Goal: Use online tool/utility: Utilize a website feature to perform a specific function

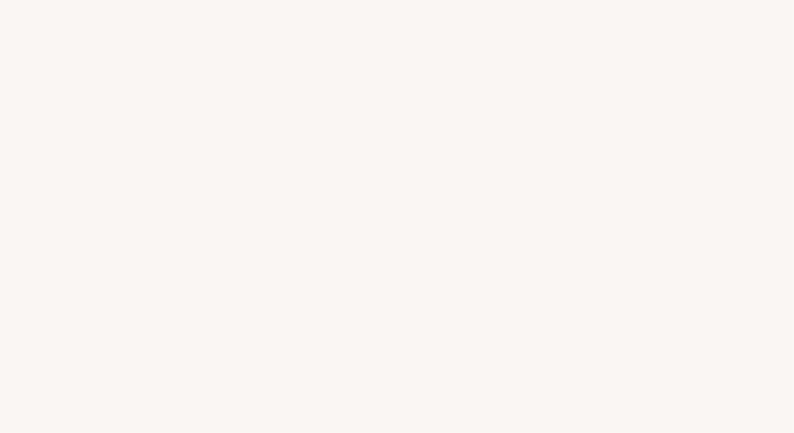
select select "US"
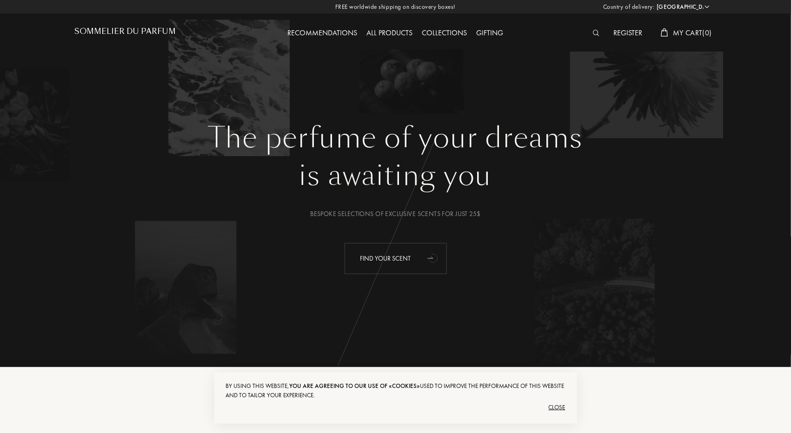
click at [393, 254] on div "Find your scent" at bounding box center [396, 258] width 102 height 31
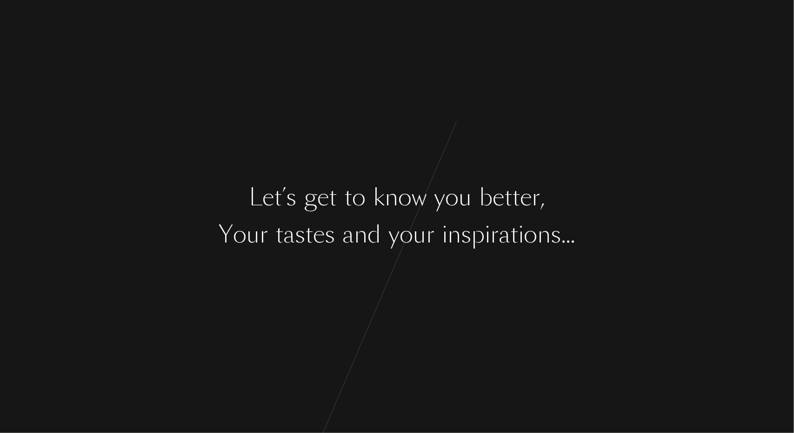
click at [393, 234] on div "y" at bounding box center [394, 235] width 11 height 35
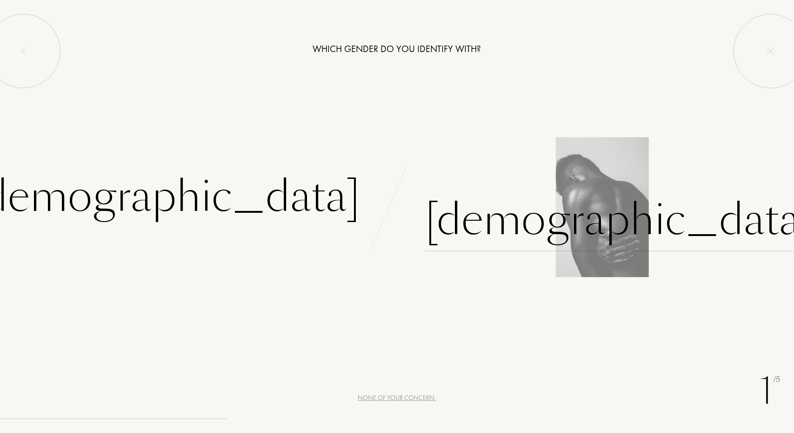
click at [497, 205] on div "[DEMOGRAPHIC_DATA]" at bounding box center [619, 220] width 388 height 63
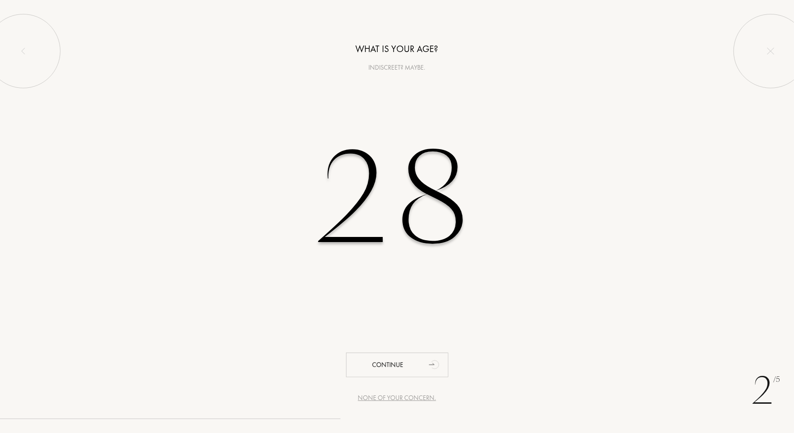
type input "28"
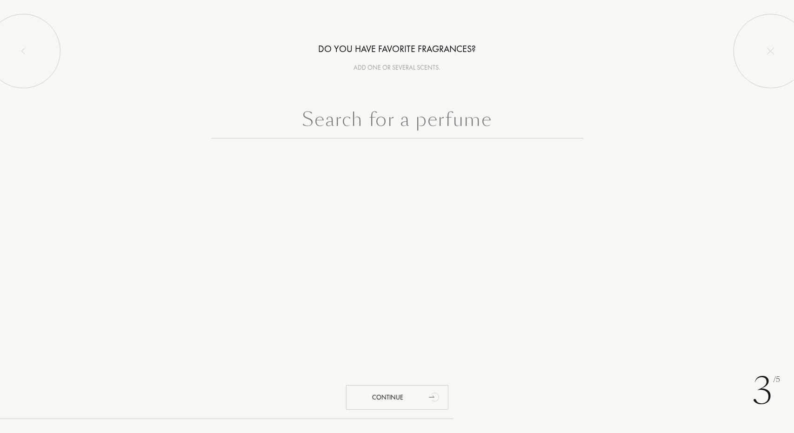
click at [393, 120] on input "text" at bounding box center [397, 121] width 372 height 33
click at [385, 124] on input "text" at bounding box center [397, 121] width 372 height 33
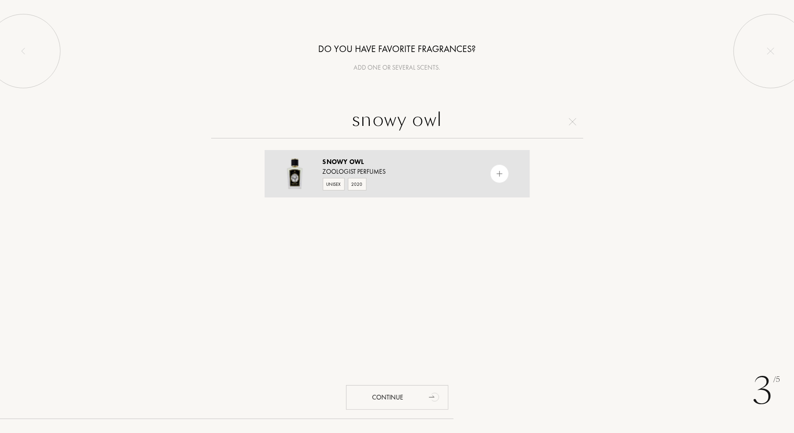
type input "snowy owl"
click at [392, 165] on div "Snowy Owl" at bounding box center [397, 162] width 148 height 10
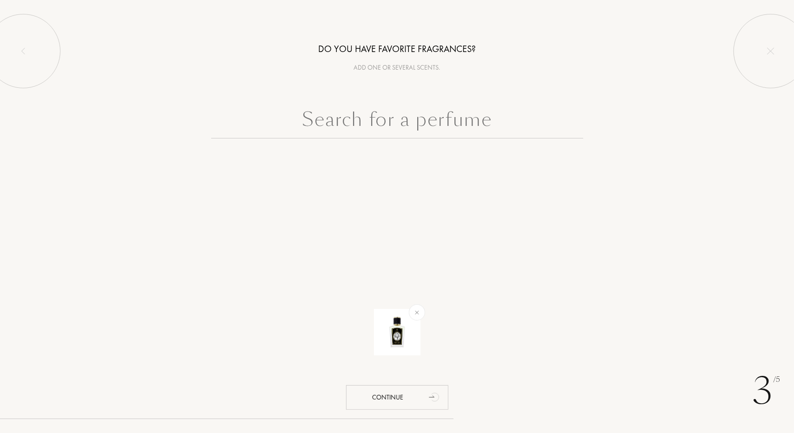
click at [440, 112] on input "text" at bounding box center [397, 121] width 372 height 33
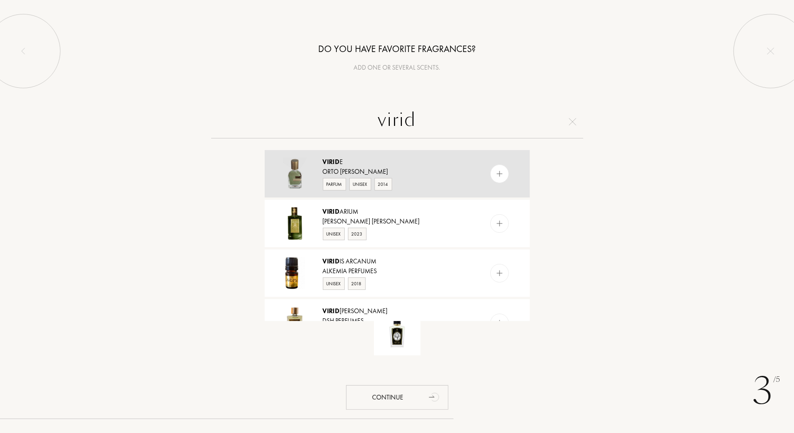
type input "virid"
click at [416, 165] on div "Virid e" at bounding box center [397, 162] width 148 height 10
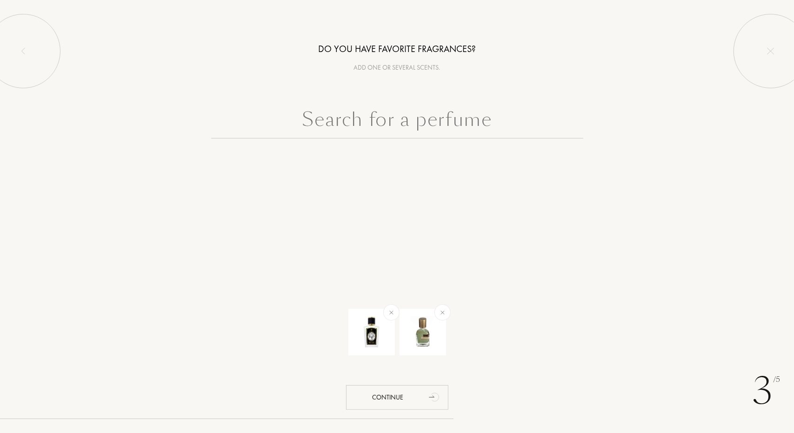
click at [400, 118] on input "text" at bounding box center [397, 121] width 372 height 33
click at [397, 119] on input "text" at bounding box center [397, 121] width 372 height 33
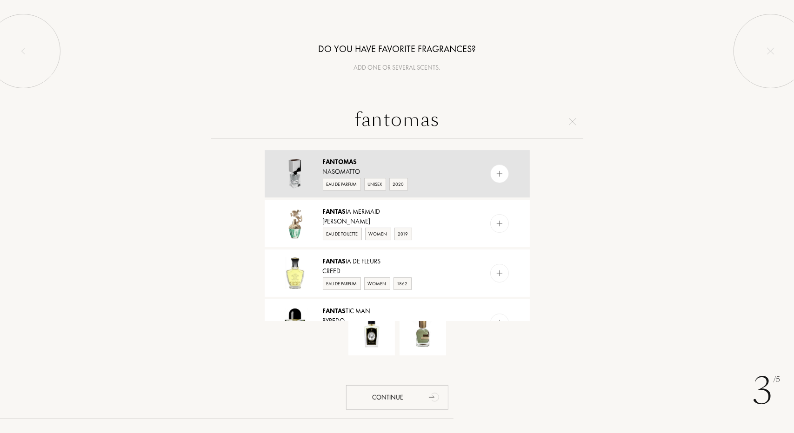
type input "fantomas"
click at [398, 159] on div "Fantomas" at bounding box center [397, 162] width 148 height 10
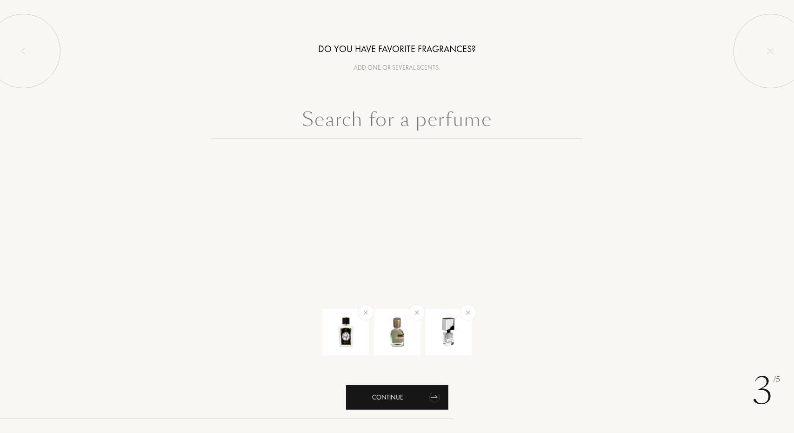
click at [412, 392] on div "Continue" at bounding box center [397, 397] width 102 height 25
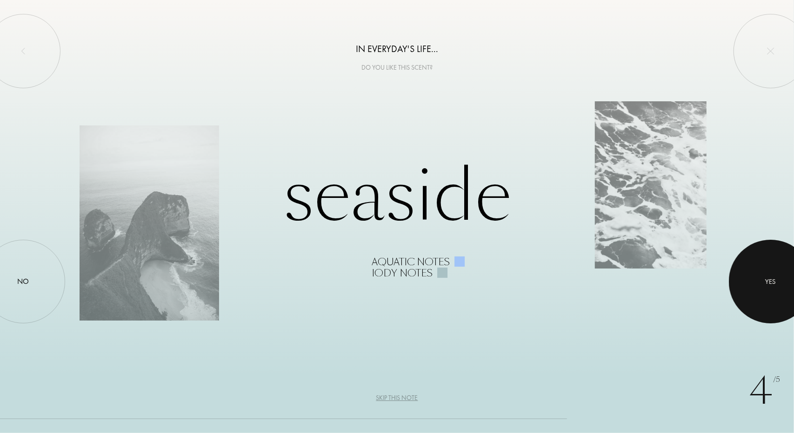
click at [770, 271] on div at bounding box center [771, 282] width 84 height 84
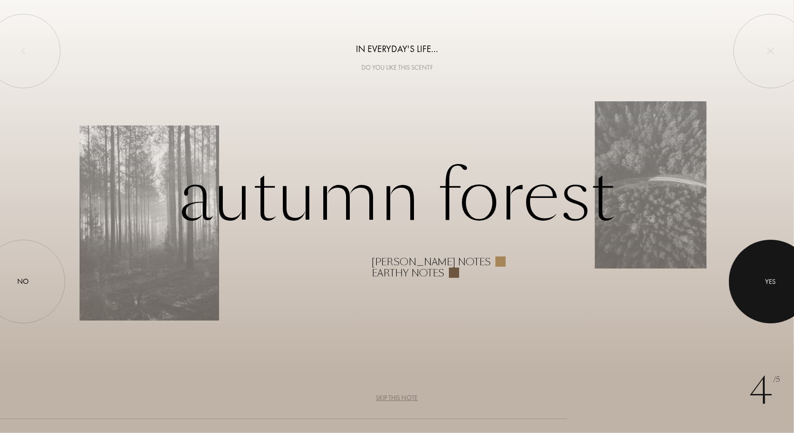
click at [756, 281] on div at bounding box center [771, 282] width 84 height 84
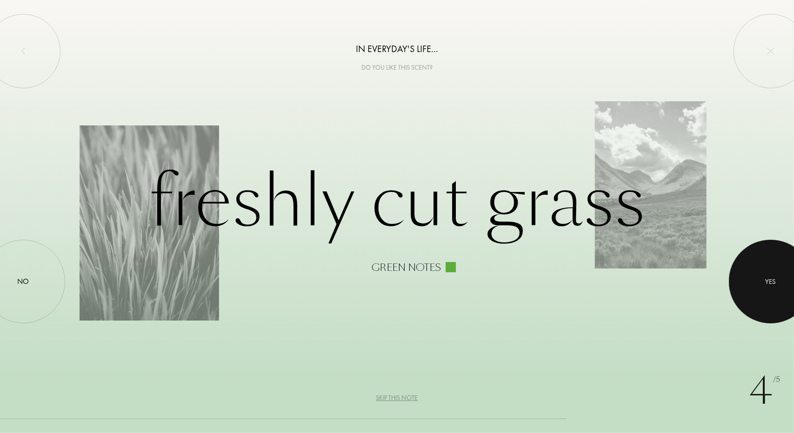
click at [756, 281] on div at bounding box center [771, 282] width 84 height 84
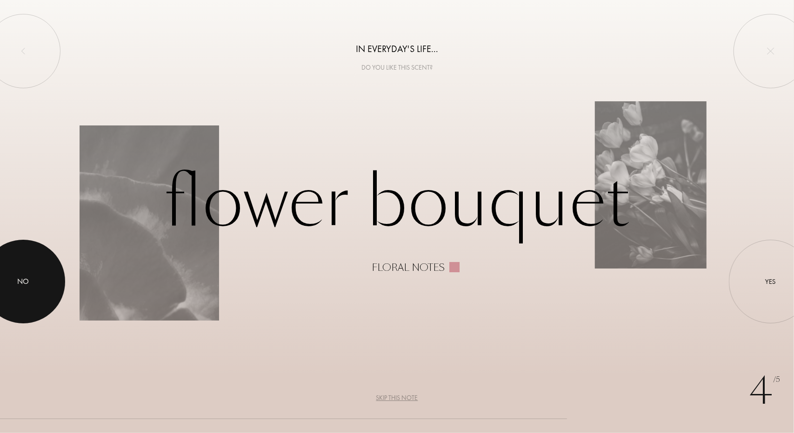
click at [30, 280] on div at bounding box center [23, 282] width 84 height 84
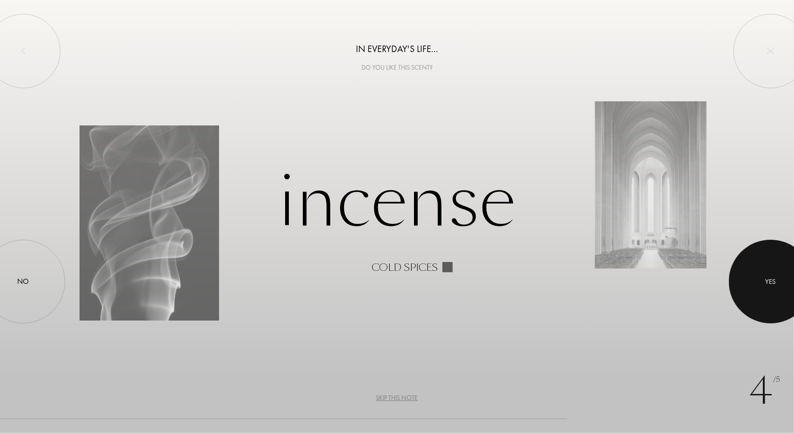
click at [769, 287] on div at bounding box center [771, 282] width 84 height 84
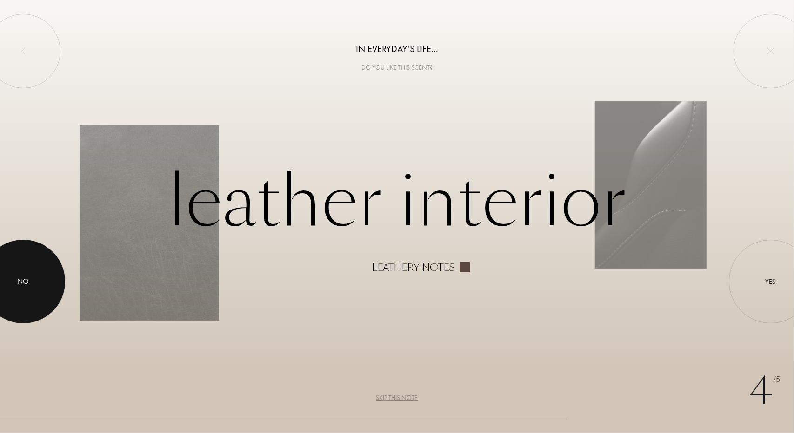
click at [1, 269] on div at bounding box center [23, 282] width 84 height 84
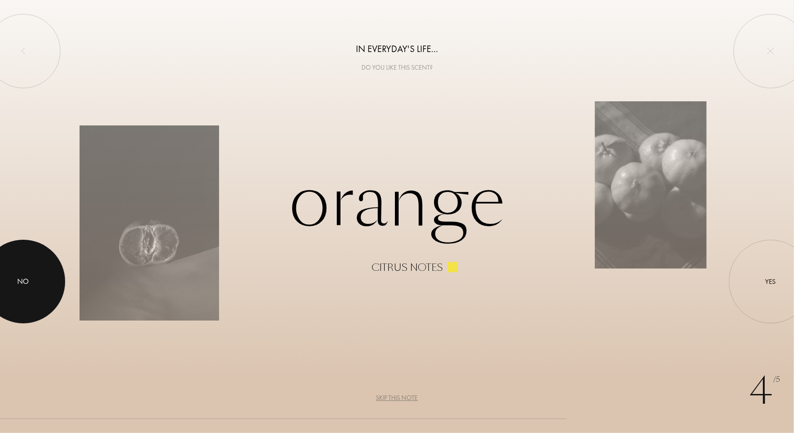
click at [22, 267] on div at bounding box center [23, 282] width 84 height 84
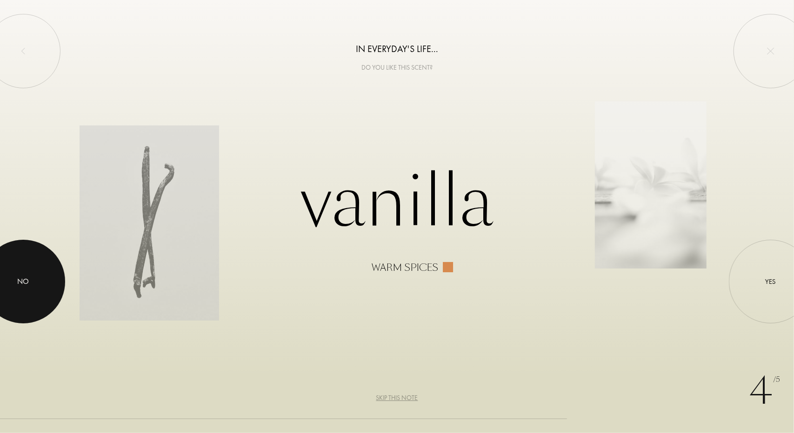
click at [43, 274] on div at bounding box center [23, 282] width 84 height 84
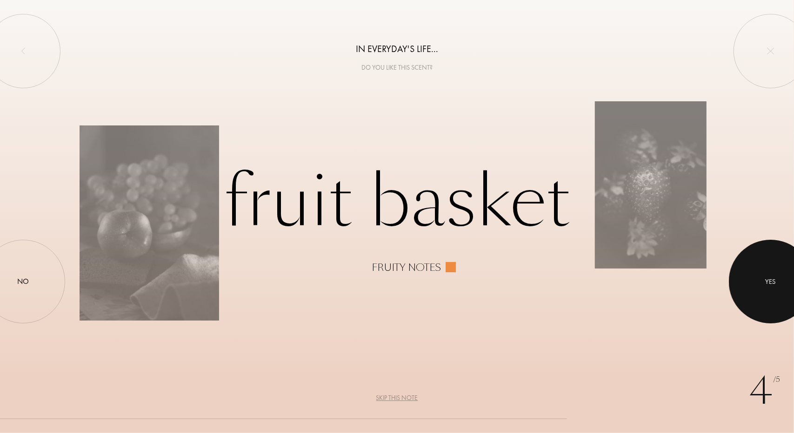
click at [761, 278] on div at bounding box center [771, 282] width 84 height 84
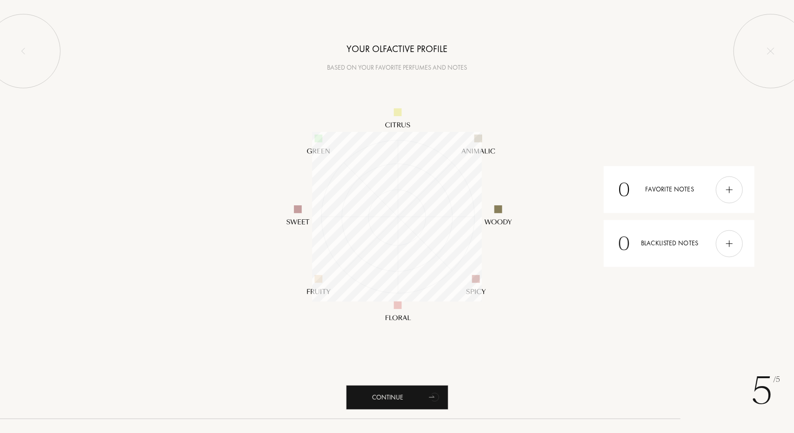
scroll to position [169, 169]
click at [391, 392] on div "Continue" at bounding box center [397, 397] width 102 height 25
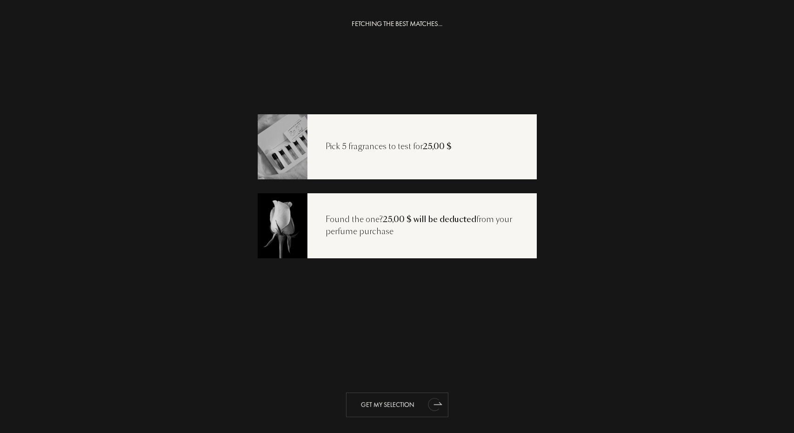
click at [387, 407] on div "Get my selection" at bounding box center [397, 405] width 102 height 25
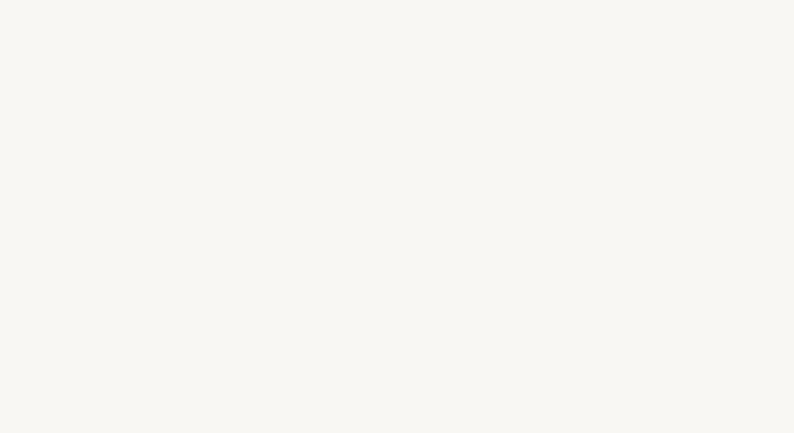
select select "US"
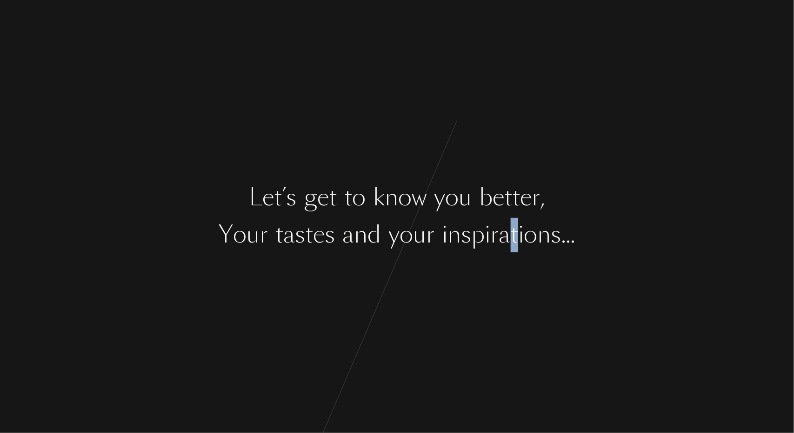
drag, startPoint x: 516, startPoint y: 243, endPoint x: 510, endPoint y: 241, distance: 6.2
click at [511, 242] on div "t" at bounding box center [515, 235] width 8 height 35
